Goal: Navigation & Orientation: Find specific page/section

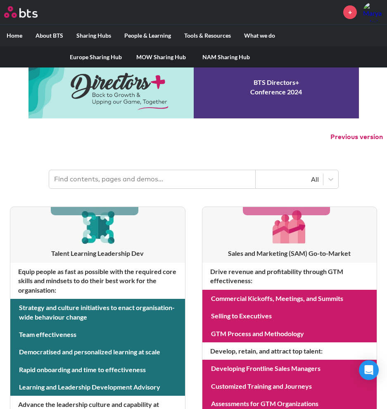
click at [97, 52] on link "Europe Sharing Hub" at bounding box center [95, 57] width 65 height 22
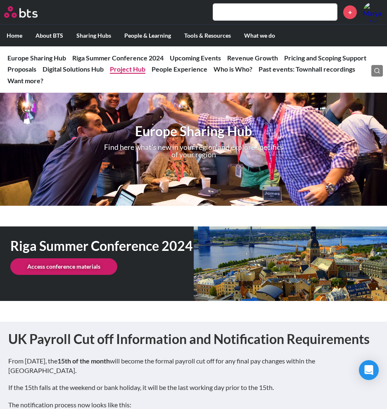
click at [129, 69] on link "Project Hub" at bounding box center [128, 69] width 36 height 8
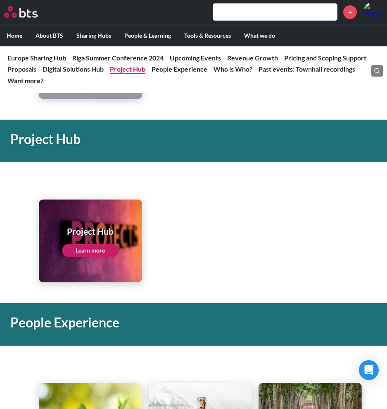
scroll to position [1875, 0]
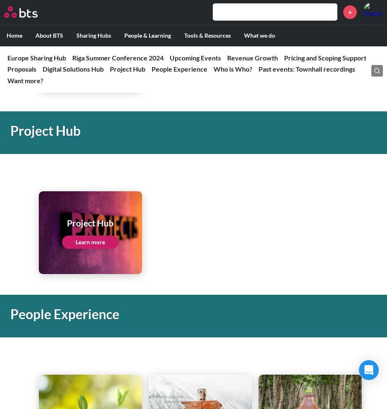
click at [91, 235] on link "Learn more" at bounding box center [90, 241] width 57 height 13
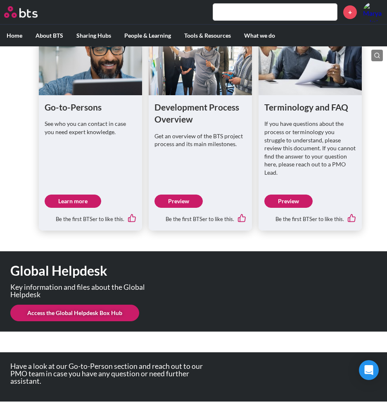
scroll to position [754, 0]
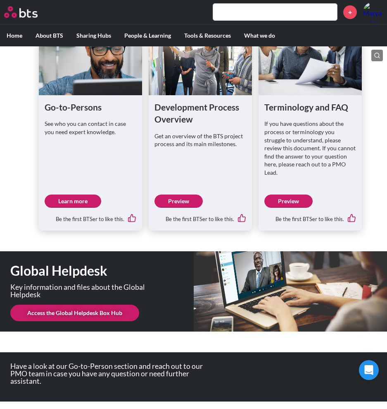
click at [169, 201] on link "Preview" at bounding box center [179, 200] width 48 height 13
